Goal: Book appointment/travel/reservation

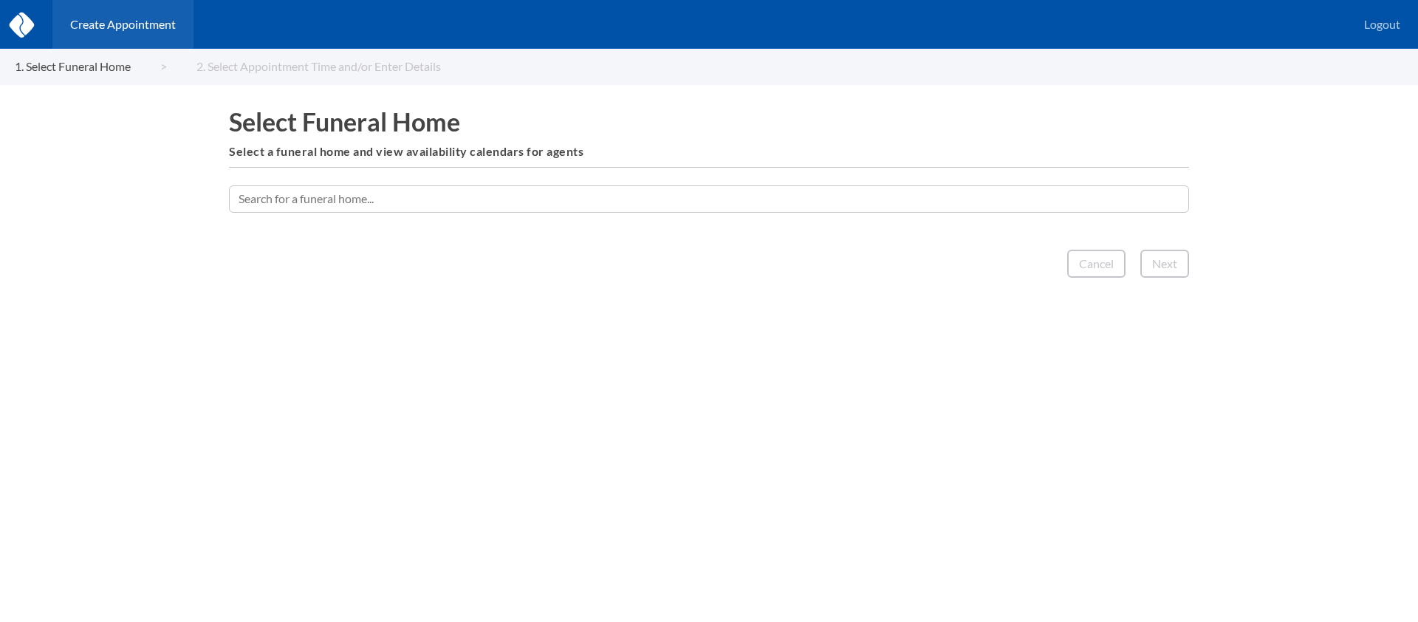
click at [645, 202] on input "text" at bounding box center [709, 198] width 960 height 27
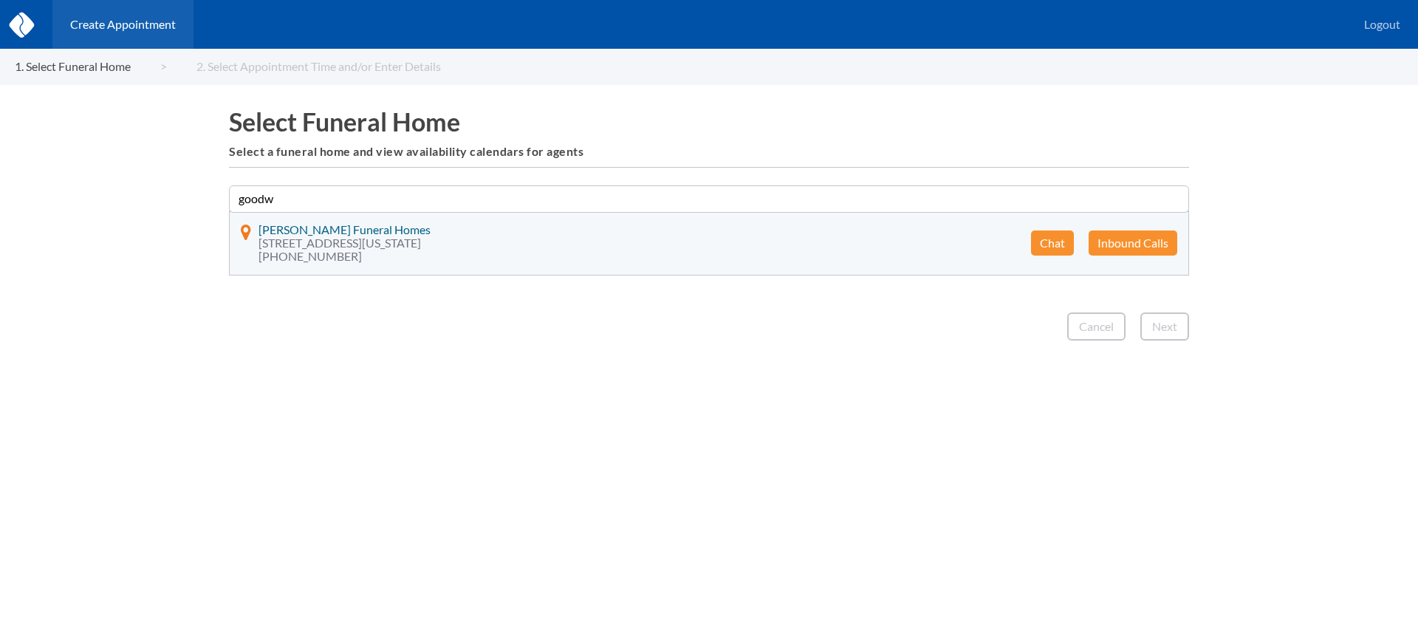
type input "goodw"
click at [1050, 239] on button "Chat" at bounding box center [1052, 242] width 43 height 25
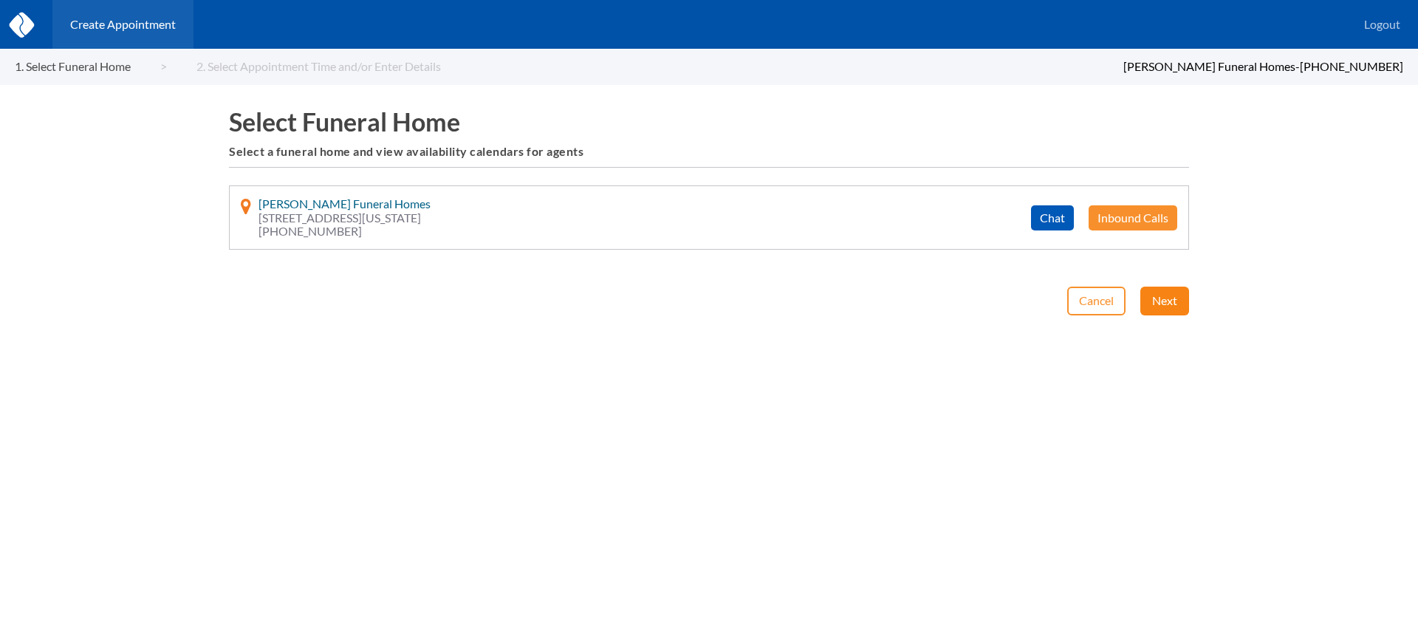
click at [1171, 300] on button "Next" at bounding box center [1164, 301] width 49 height 28
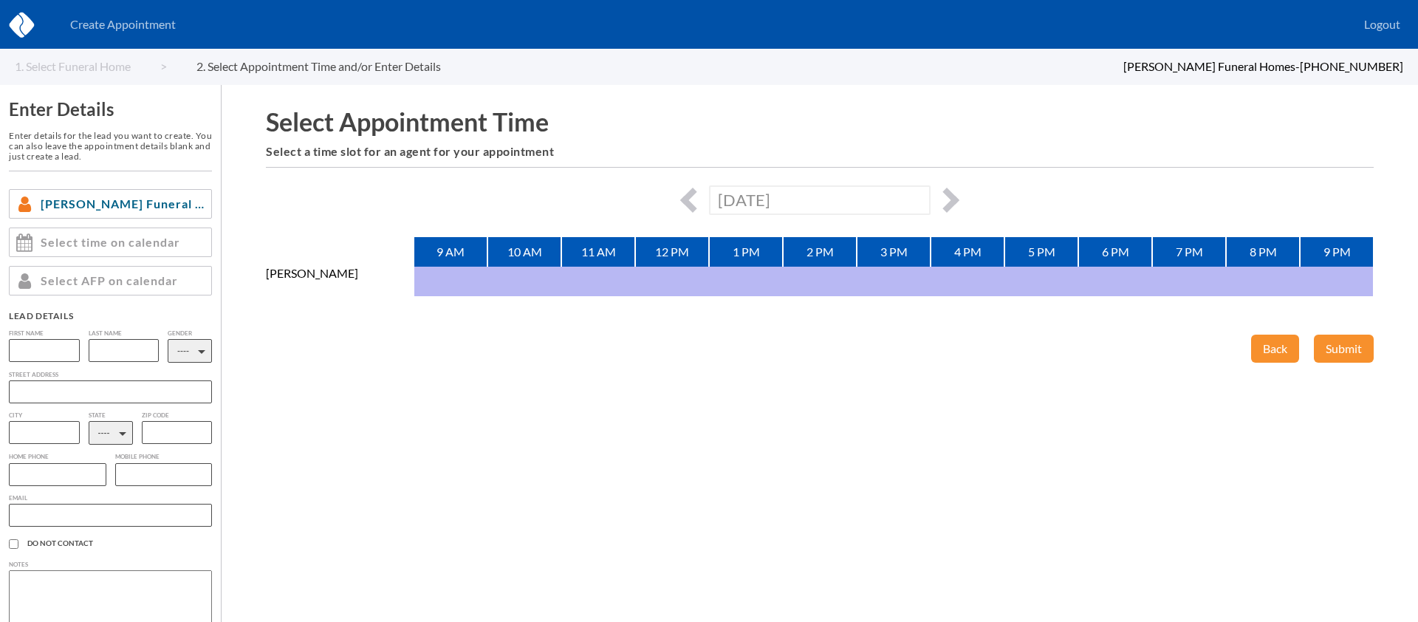
click at [953, 193] on div "[DATE]" at bounding box center [820, 199] width 1108 height 29
click at [950, 195] on button "button" at bounding box center [946, 200] width 25 height 25
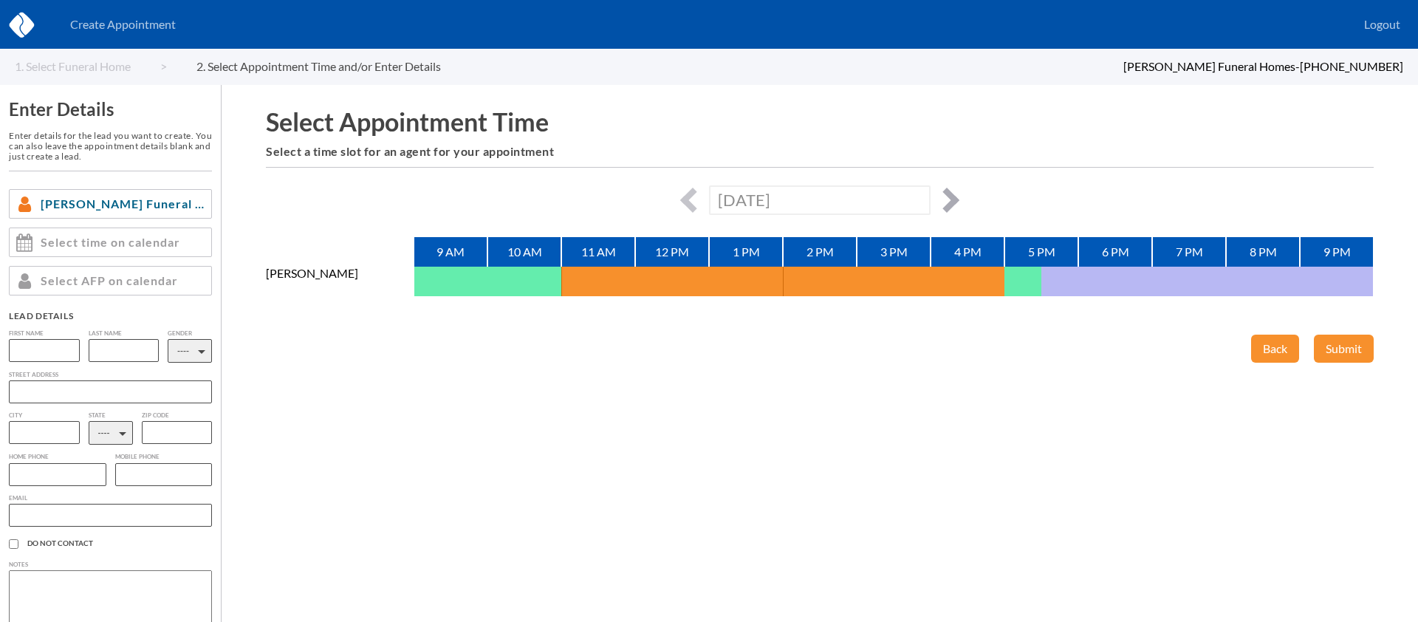
click at [950, 195] on button "button" at bounding box center [946, 200] width 25 height 25
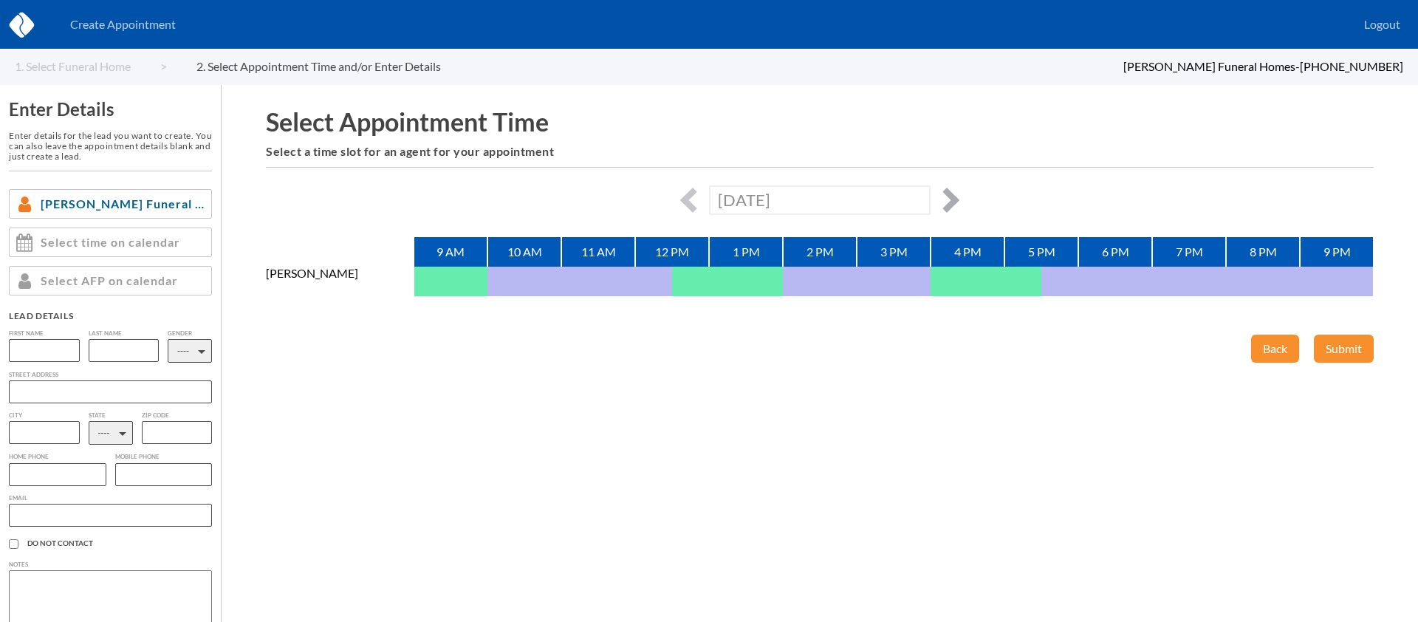
drag, startPoint x: 953, startPoint y: 205, endPoint x: 1077, endPoint y: 4, distance: 236.1
click at [954, 204] on button "button" at bounding box center [946, 200] width 25 height 25
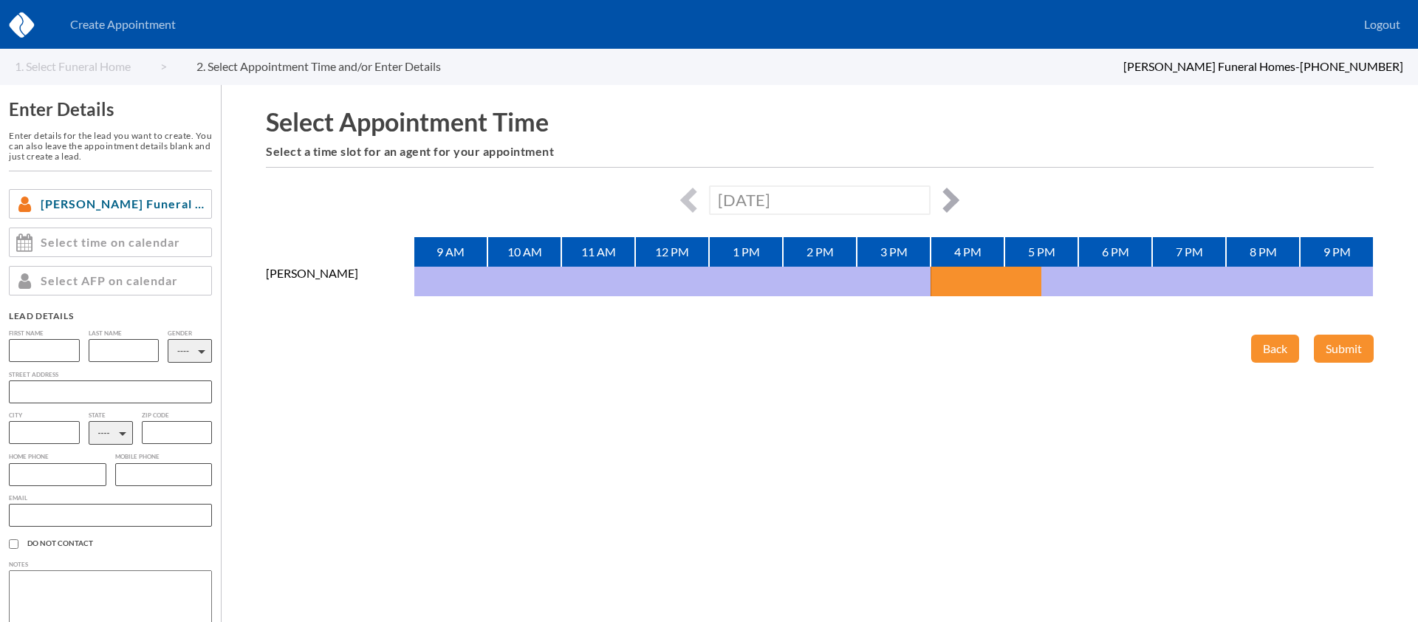
click at [954, 198] on button "button" at bounding box center [946, 200] width 25 height 25
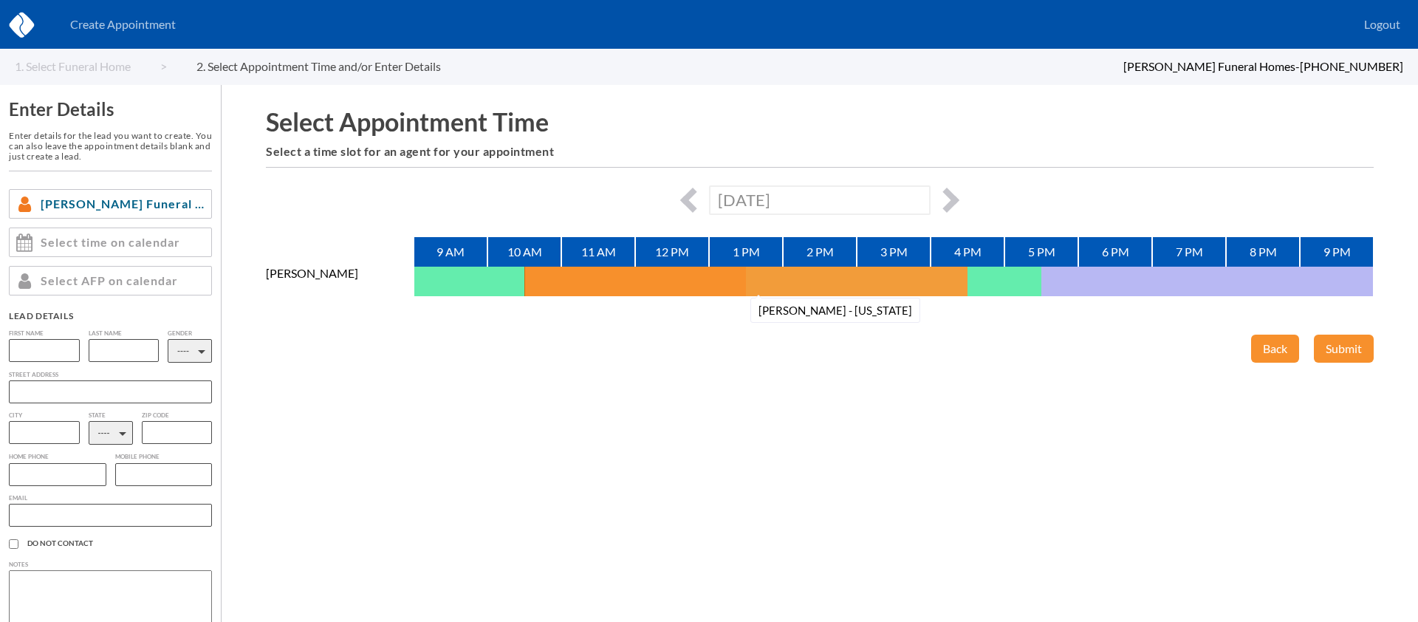
click at [772, 280] on button "[PERSON_NAME] - [US_STATE]" at bounding box center [764, 282] width 37 height 30
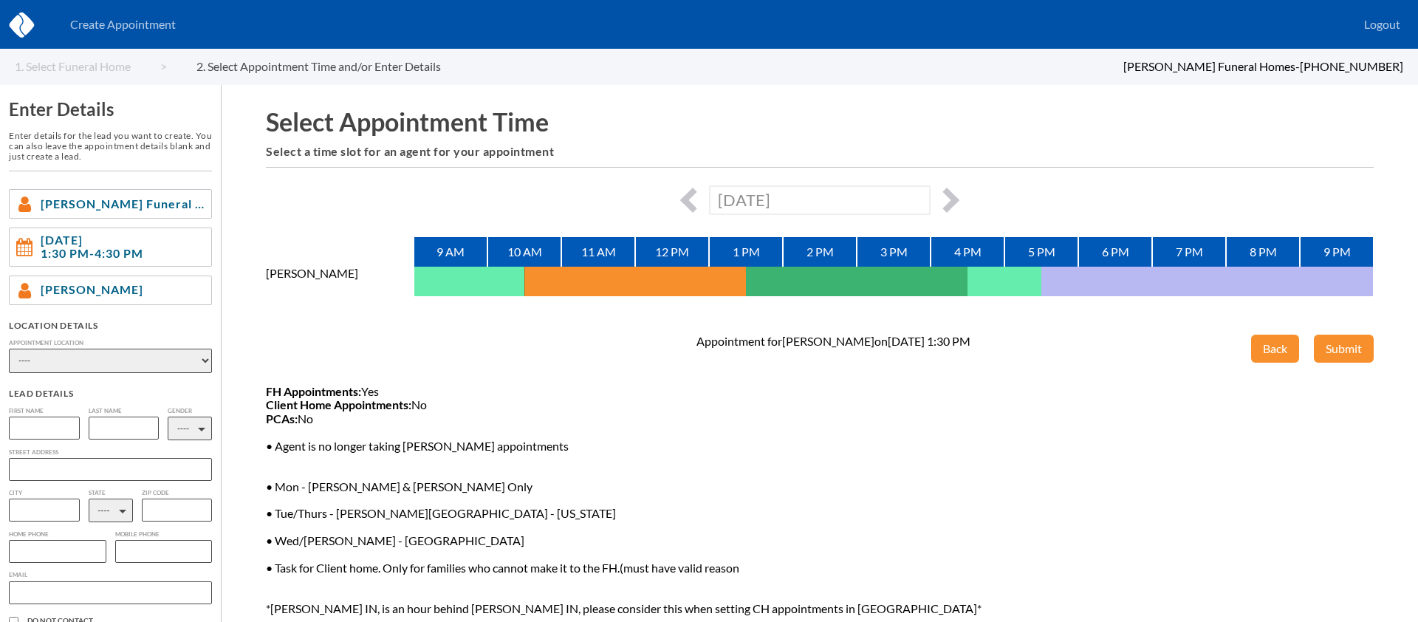
click at [185, 355] on select "---- Phone Consultation [PERSON_NAME] Funeral Home - [PERSON_NAME][GEOGRAPHIC_D…" at bounding box center [110, 361] width 203 height 24
click at [958, 199] on button "button" at bounding box center [946, 200] width 25 height 25
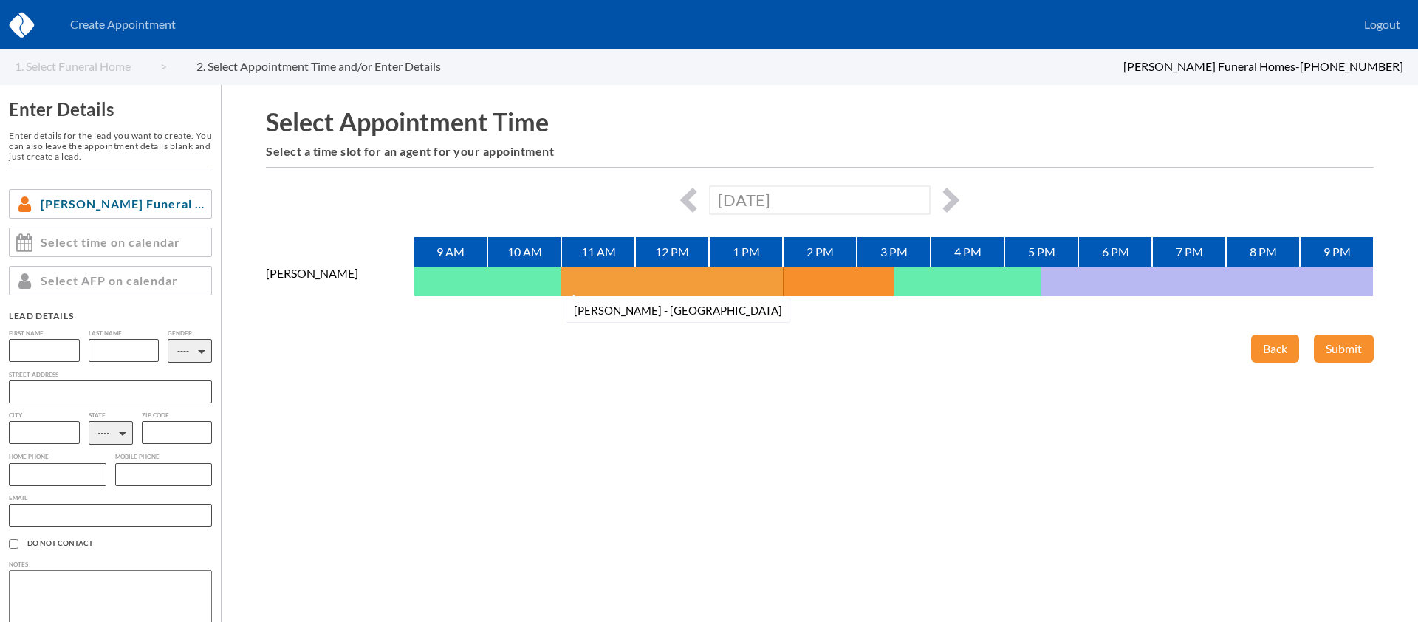
click at [563, 271] on button "[PERSON_NAME] - [GEOGRAPHIC_DATA]" at bounding box center [579, 282] width 37 height 30
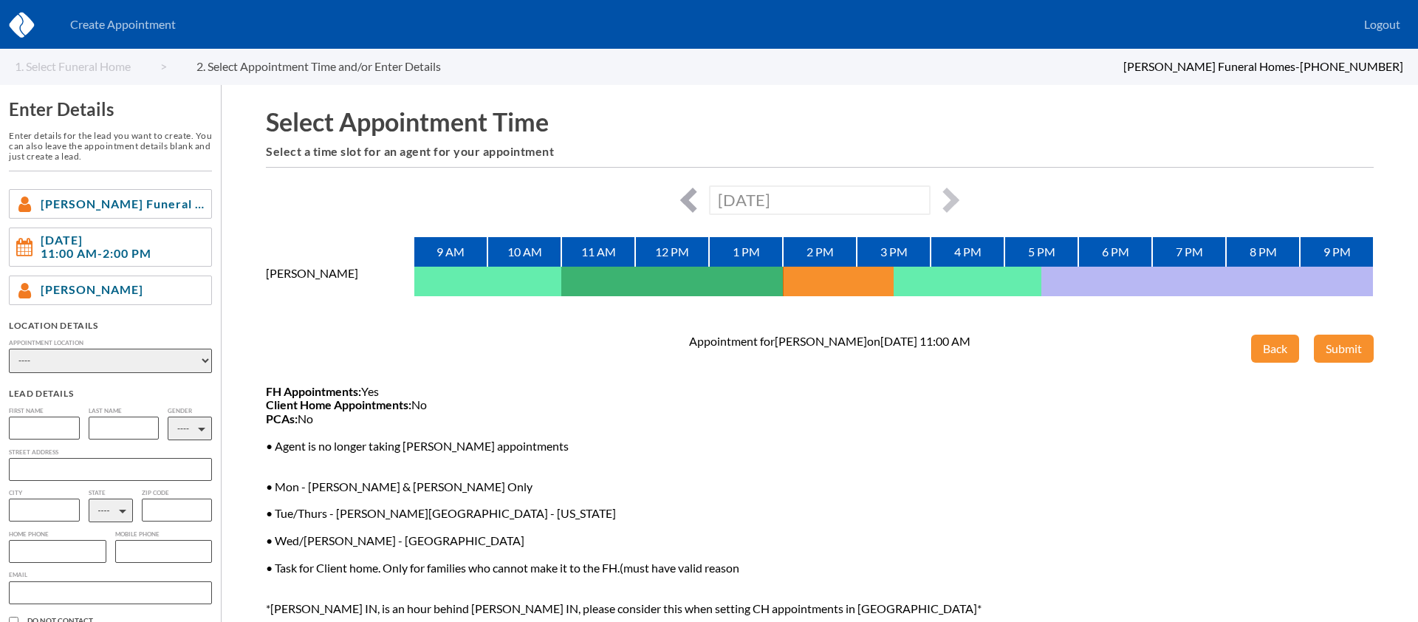
click at [687, 198] on button "button" at bounding box center [692, 200] width 25 height 25
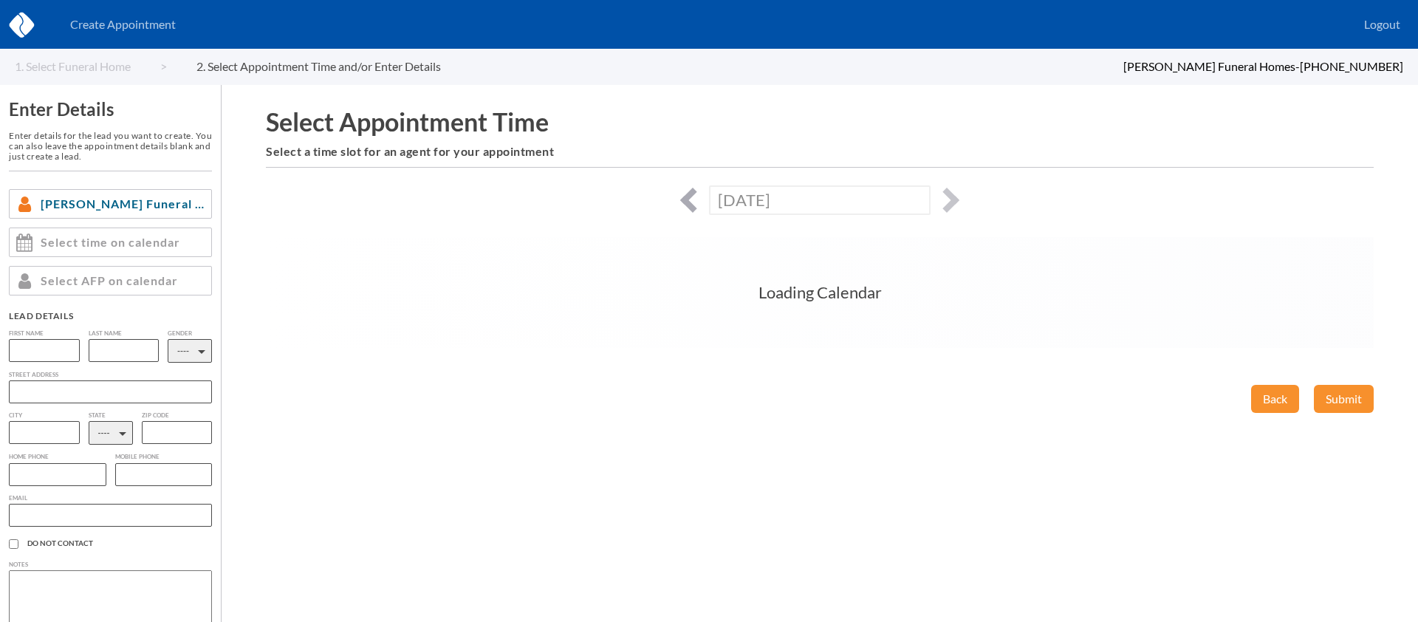
click at [688, 199] on button "button" at bounding box center [692, 200] width 25 height 25
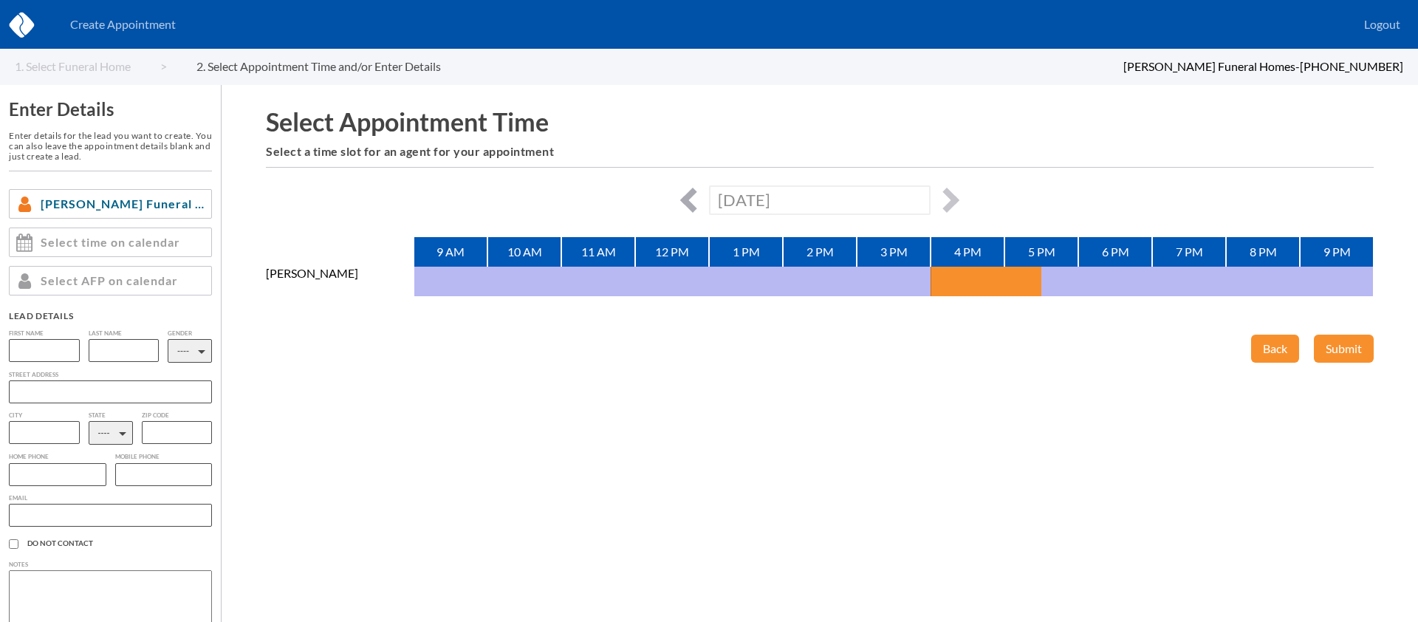
click at [697, 198] on button "button" at bounding box center [692, 200] width 25 height 25
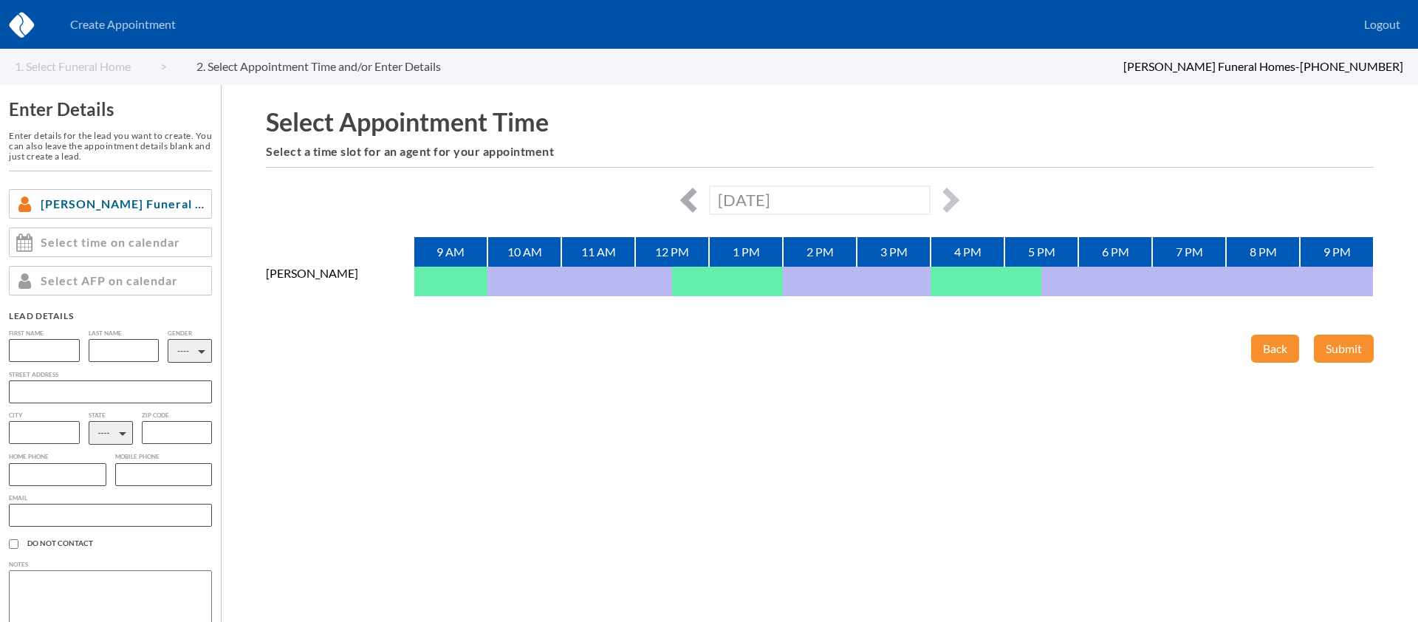
click at [693, 197] on button "button" at bounding box center [692, 200] width 25 height 25
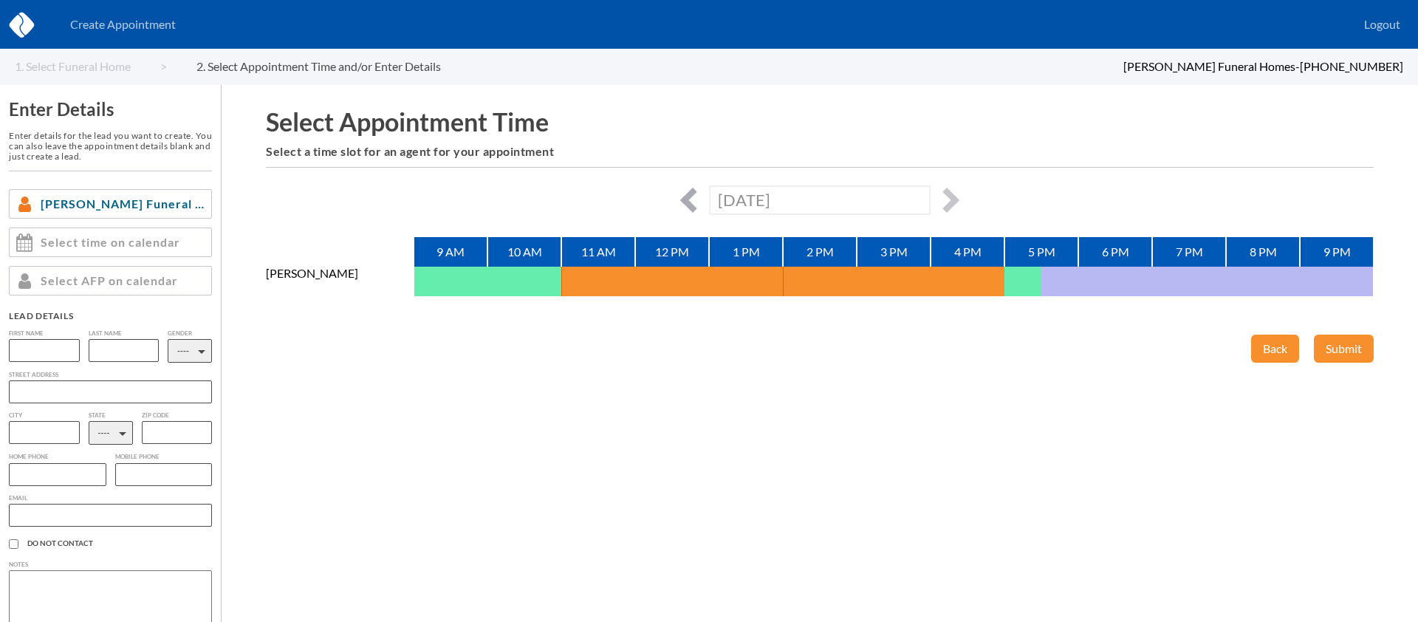
click at [693, 201] on button "button" at bounding box center [692, 200] width 25 height 25
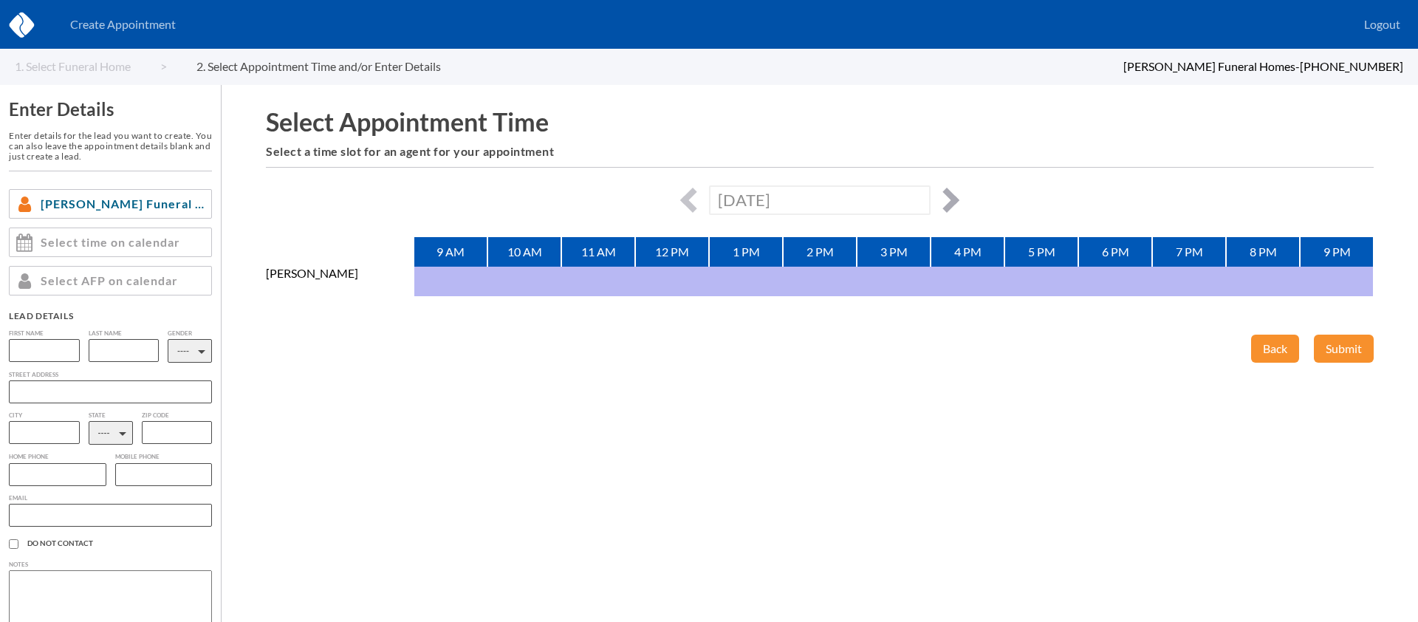
click at [939, 199] on button "button" at bounding box center [946, 200] width 25 height 25
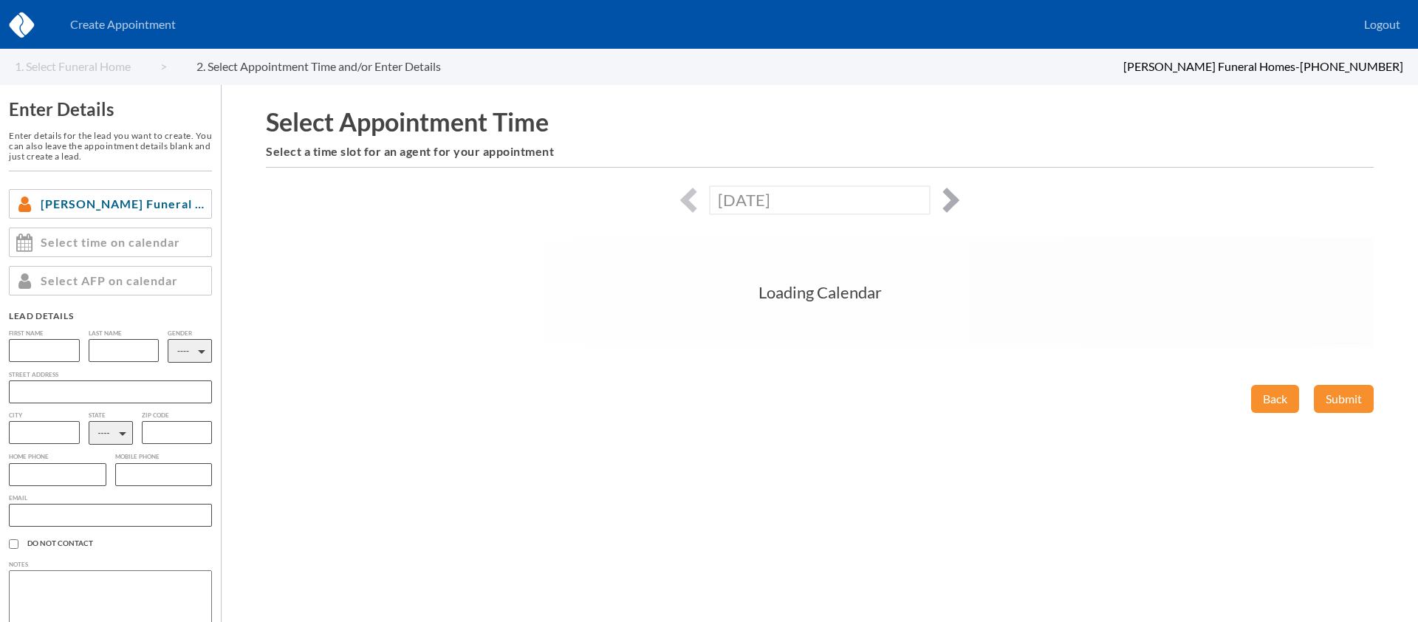
click at [943, 199] on button "button" at bounding box center [946, 200] width 25 height 25
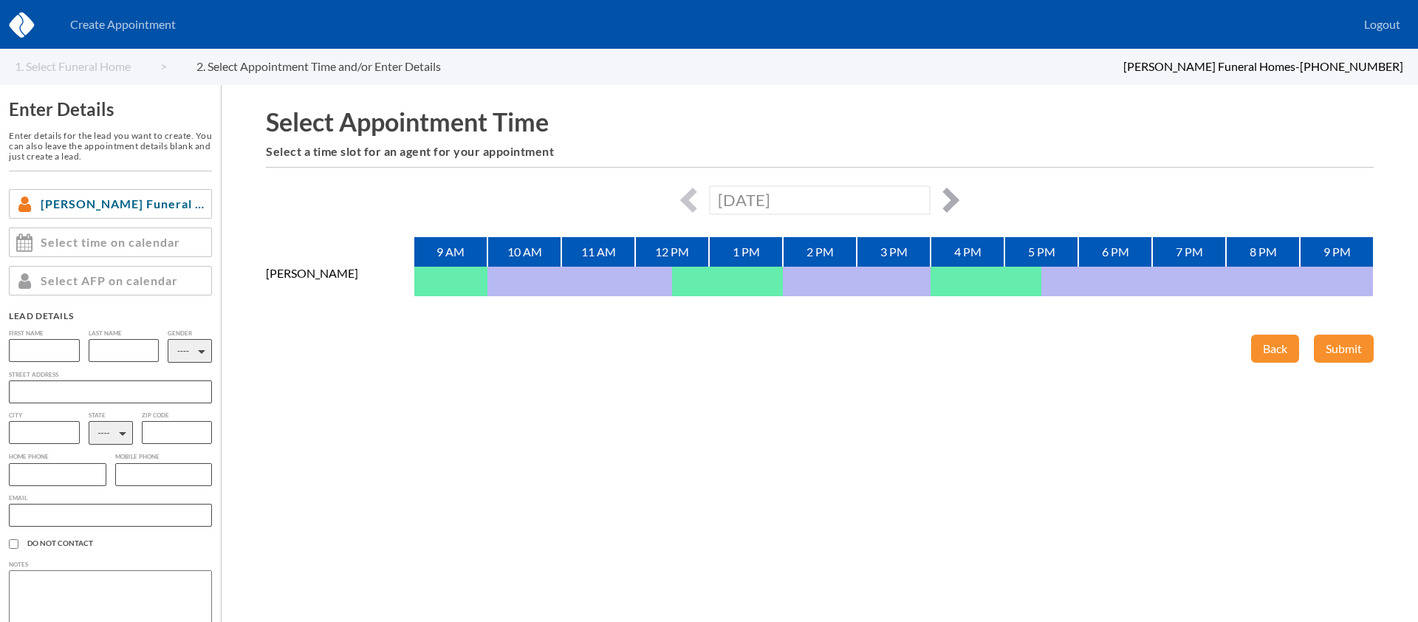
click at [947, 196] on button "button" at bounding box center [946, 200] width 25 height 25
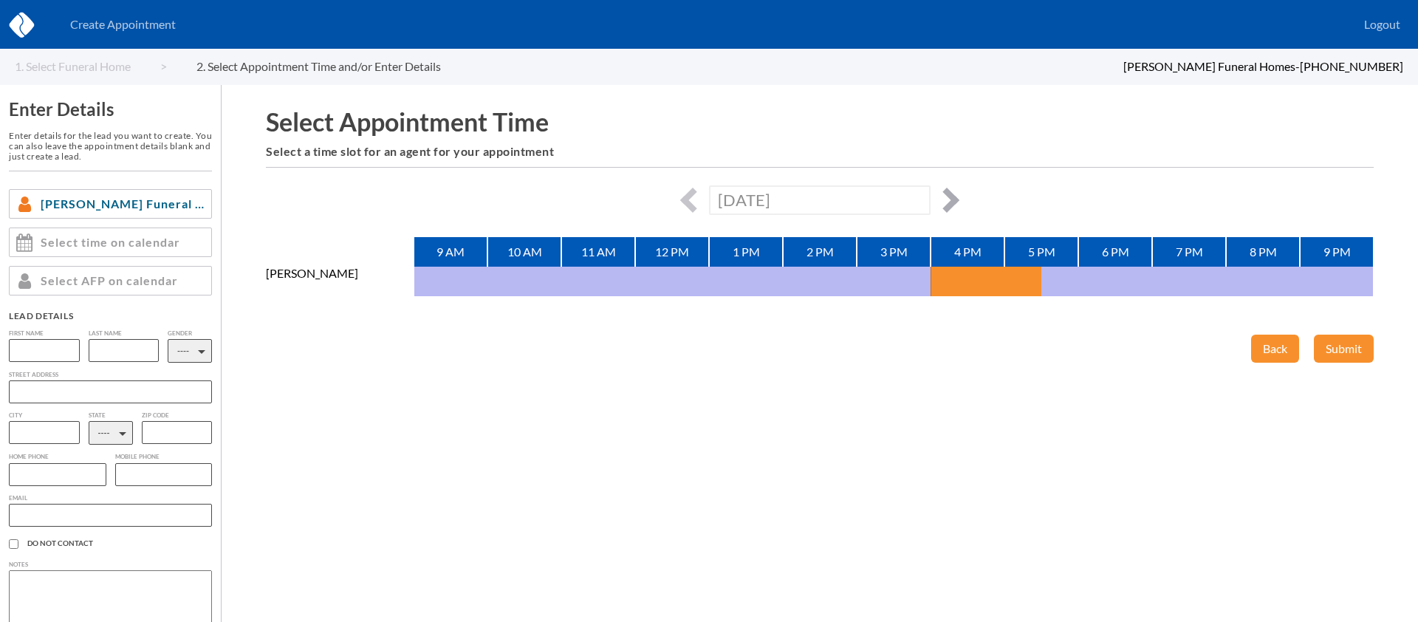
click at [947, 196] on button "button" at bounding box center [946, 200] width 25 height 25
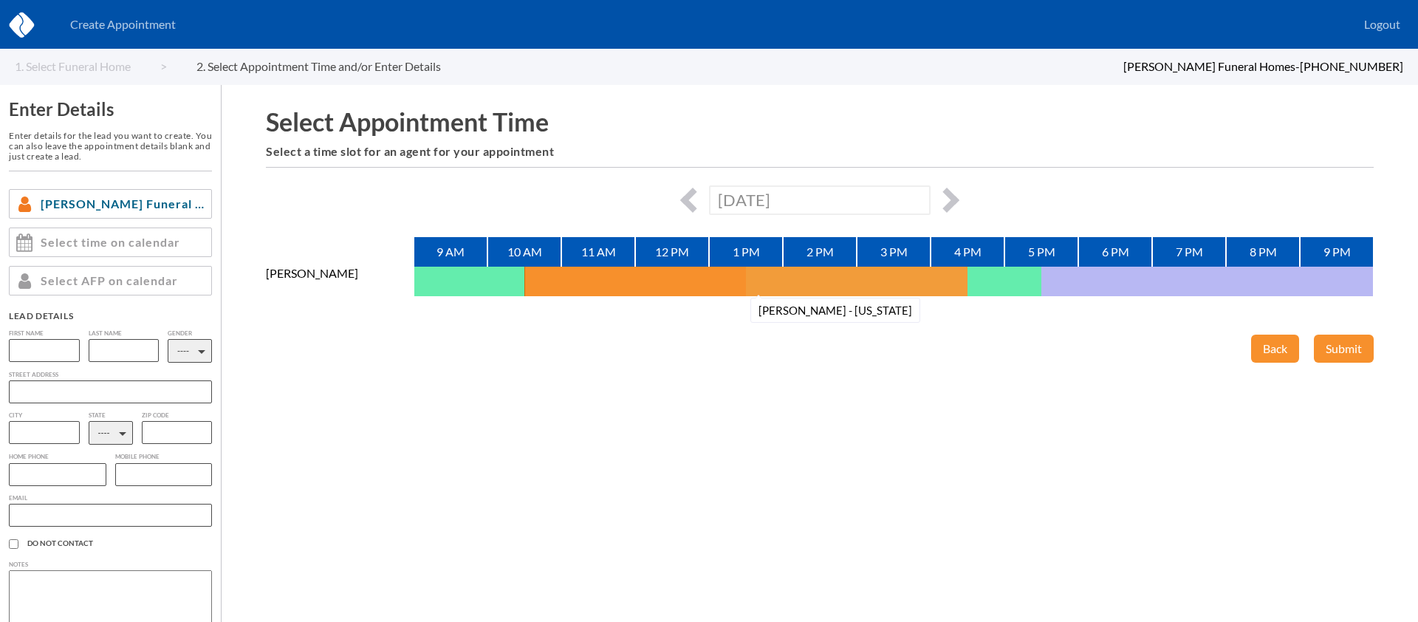
click at [775, 270] on button "[PERSON_NAME] - [US_STATE]" at bounding box center [764, 282] width 37 height 30
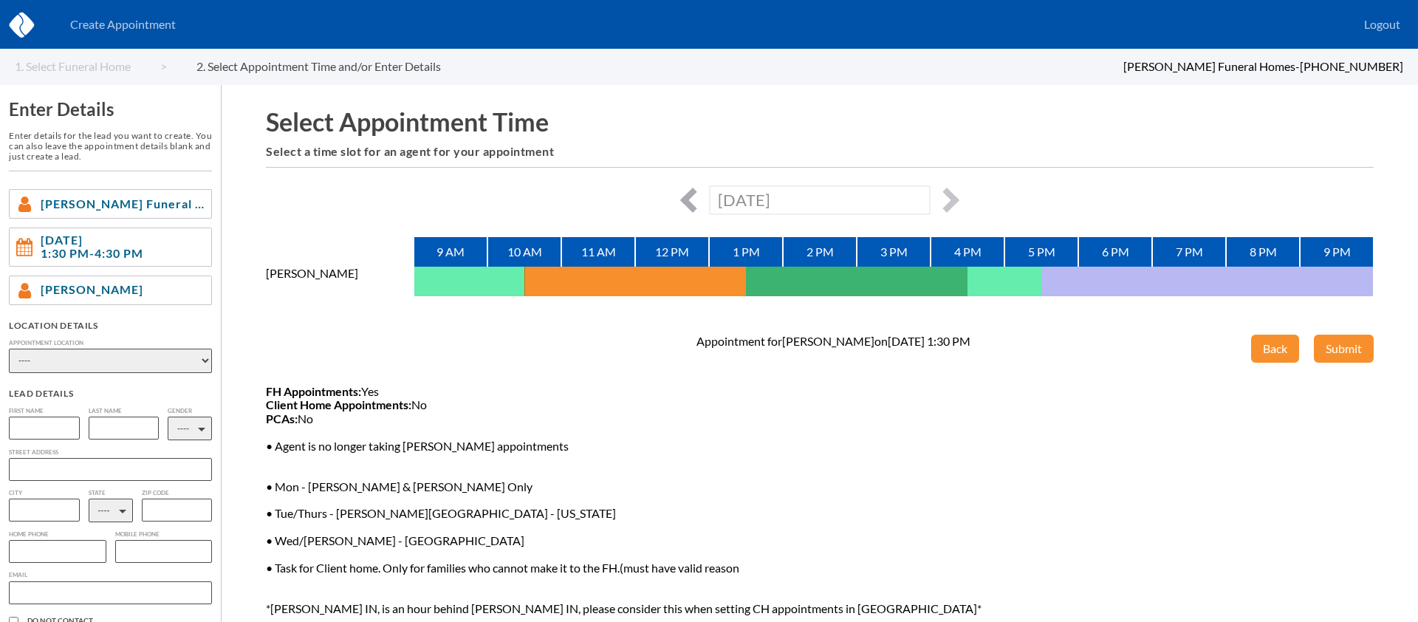
click at [698, 199] on button "button" at bounding box center [692, 200] width 25 height 25
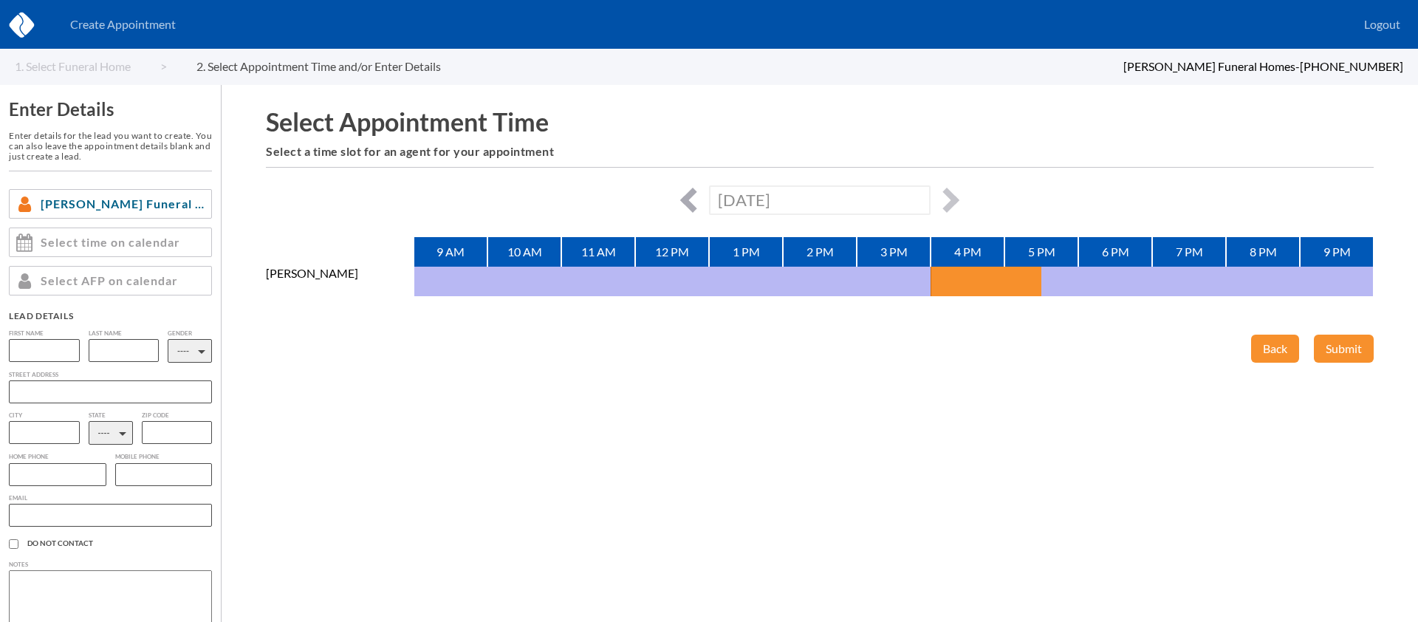
click at [687, 195] on button "button" at bounding box center [692, 200] width 25 height 25
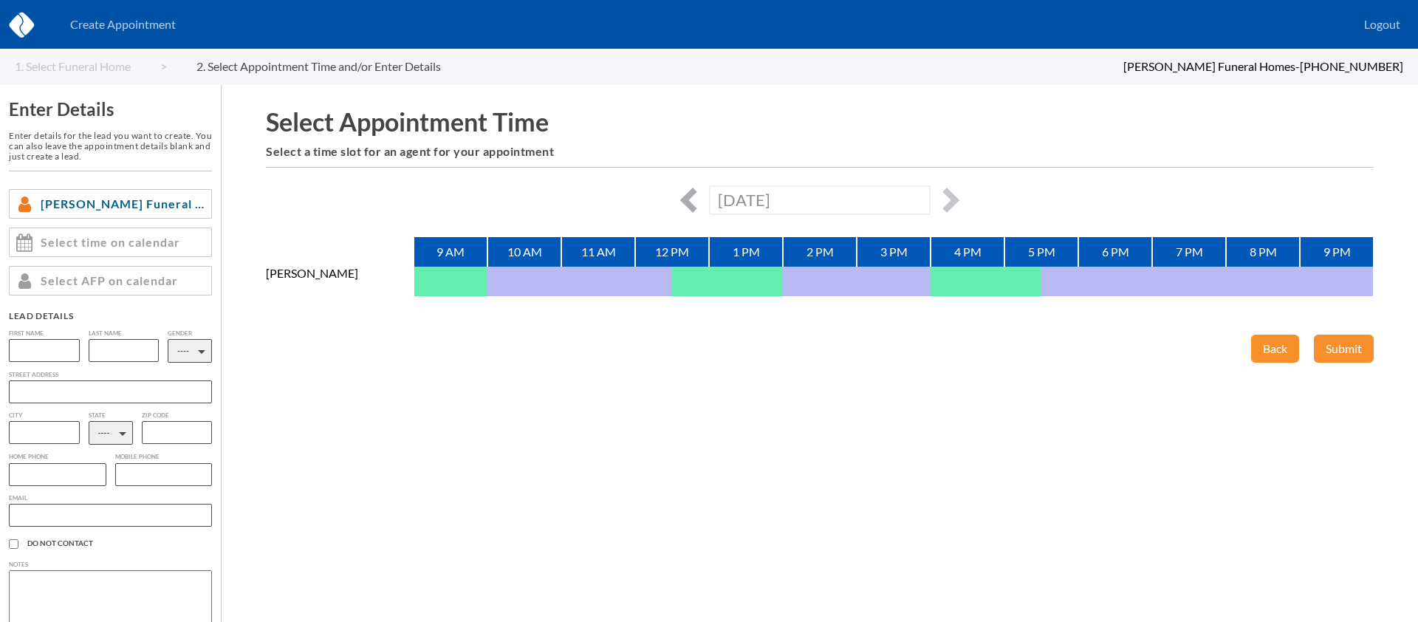
click at [687, 195] on button "button" at bounding box center [692, 200] width 25 height 25
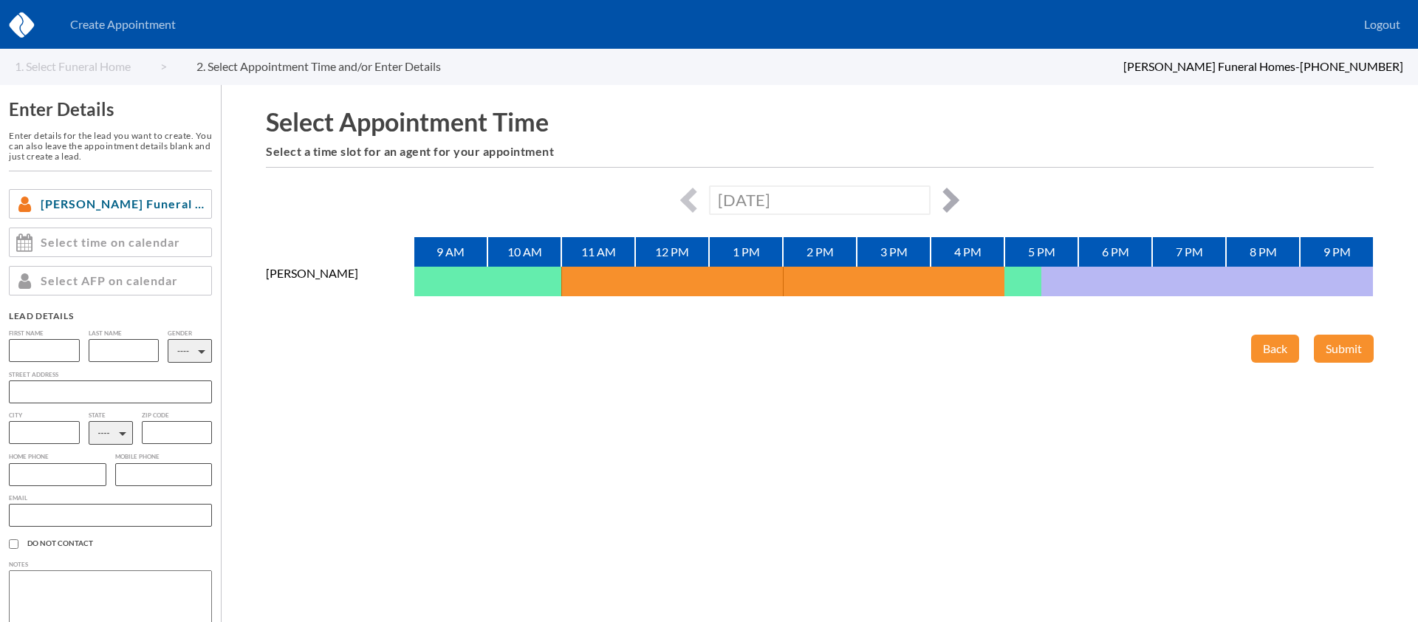
click at [949, 202] on button "button" at bounding box center [946, 200] width 25 height 25
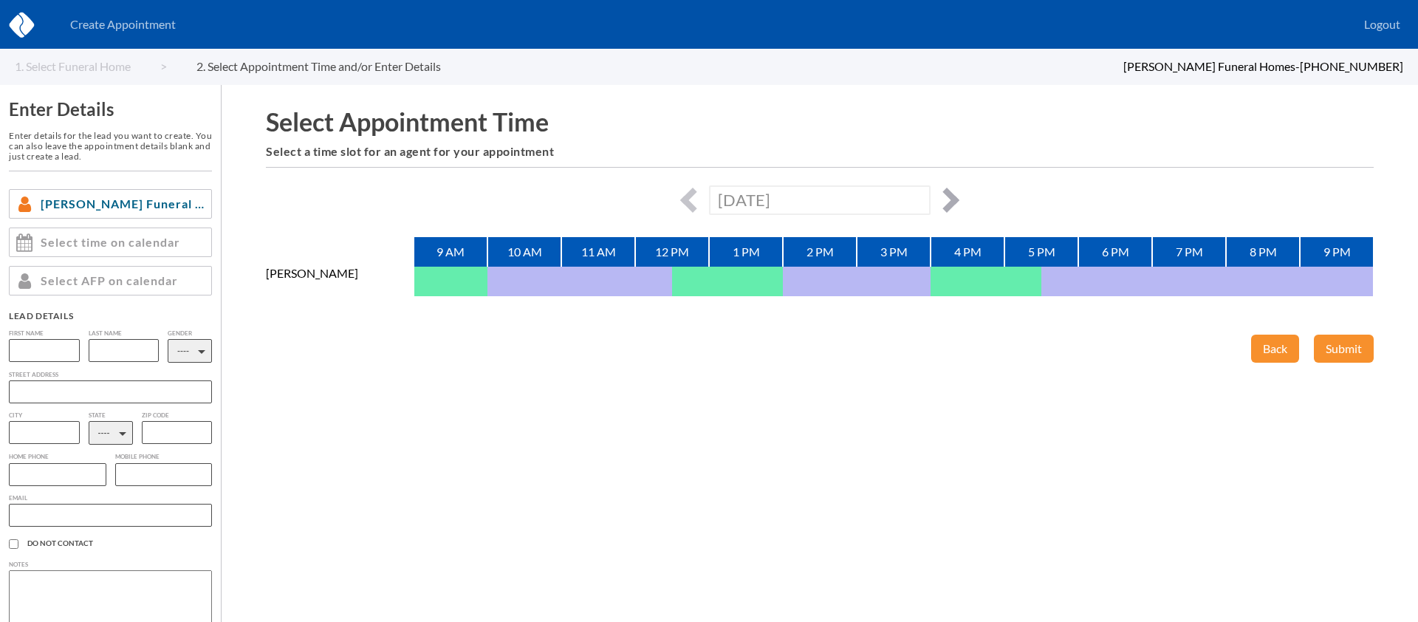
click at [949, 202] on button "button" at bounding box center [946, 200] width 25 height 25
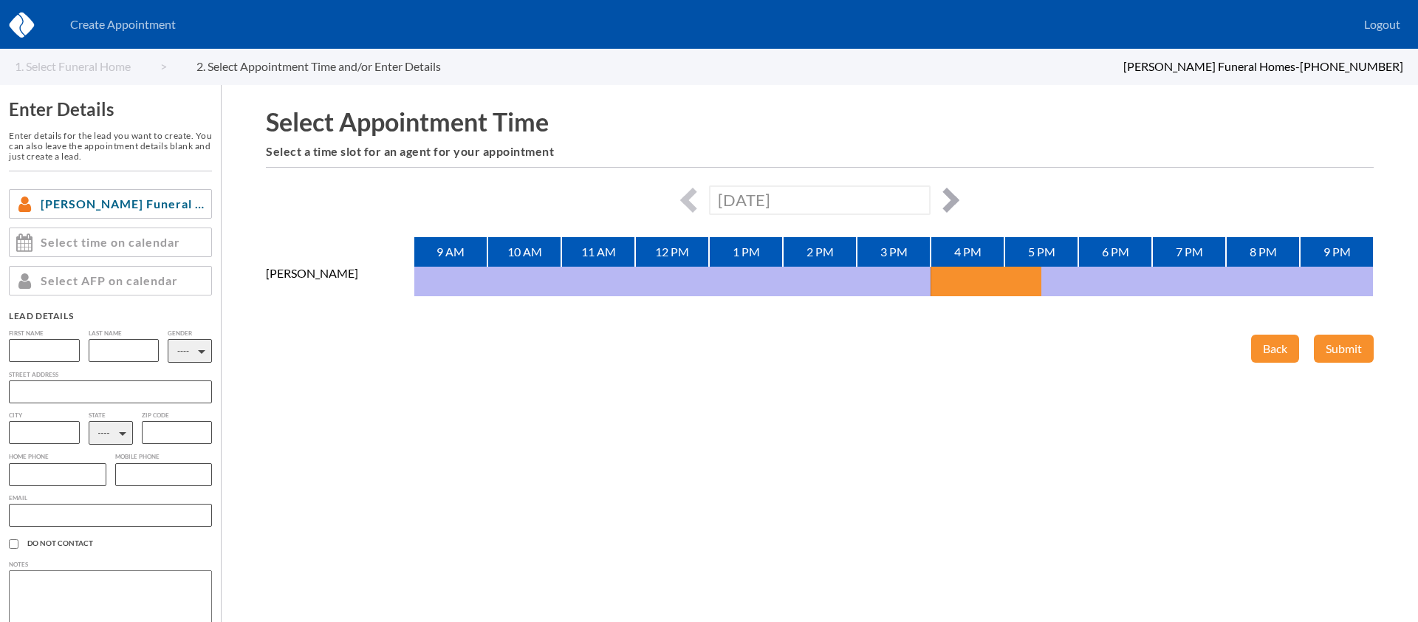
click at [949, 202] on button "button" at bounding box center [946, 200] width 25 height 25
type input "[DATE]"
